Goal: Information Seeking & Learning: Learn about a topic

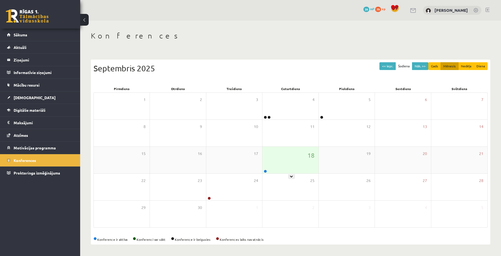
click at [263, 172] on div at bounding box center [265, 172] width 5 height 4
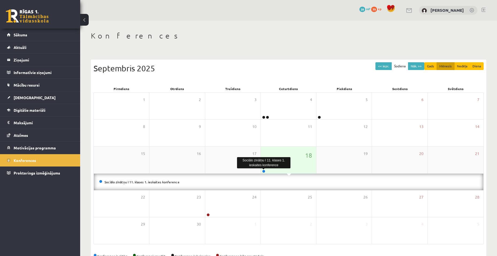
click at [263, 172] on link at bounding box center [263, 171] width 3 height 3
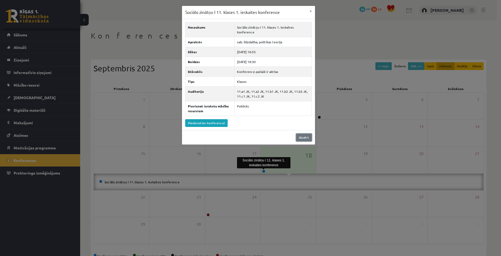
click at [306, 139] on link "Aizvērt" at bounding box center [304, 138] width 16 height 8
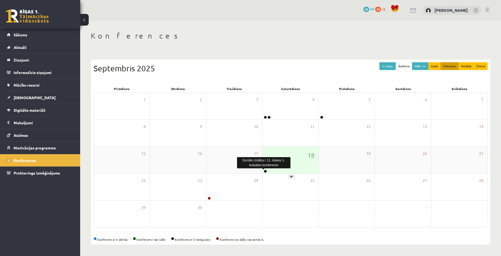
click at [266, 170] on link at bounding box center [265, 171] width 3 height 3
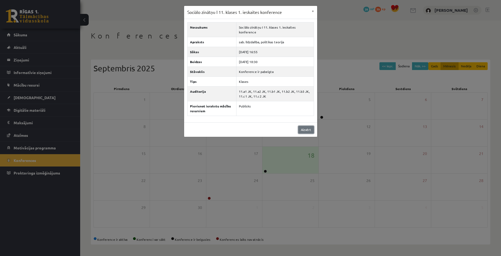
click at [304, 131] on link "Aizvērt" at bounding box center [306, 130] width 16 height 8
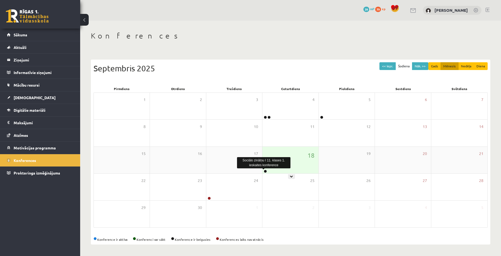
click at [265, 170] on link at bounding box center [265, 171] width 3 height 3
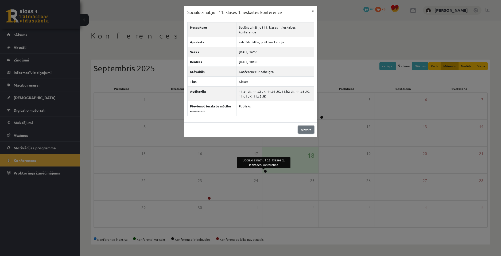
click at [303, 133] on link "Aizvērt" at bounding box center [306, 130] width 16 height 8
